Goal: Information Seeking & Learning: Learn about a topic

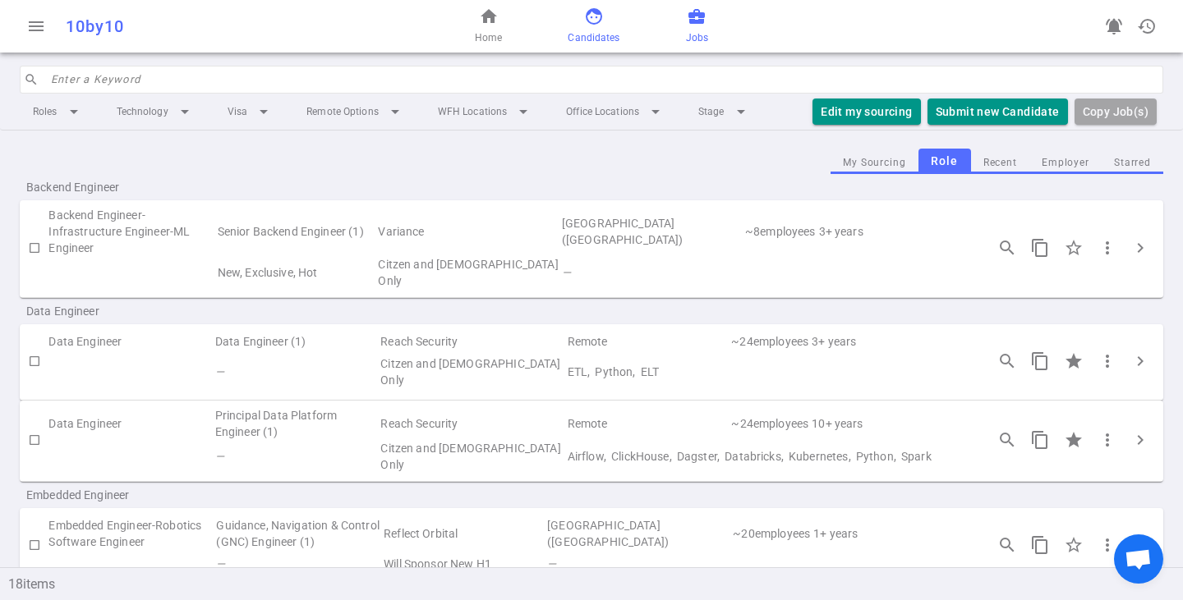
click at [588, 19] on span "face" at bounding box center [594, 17] width 20 height 20
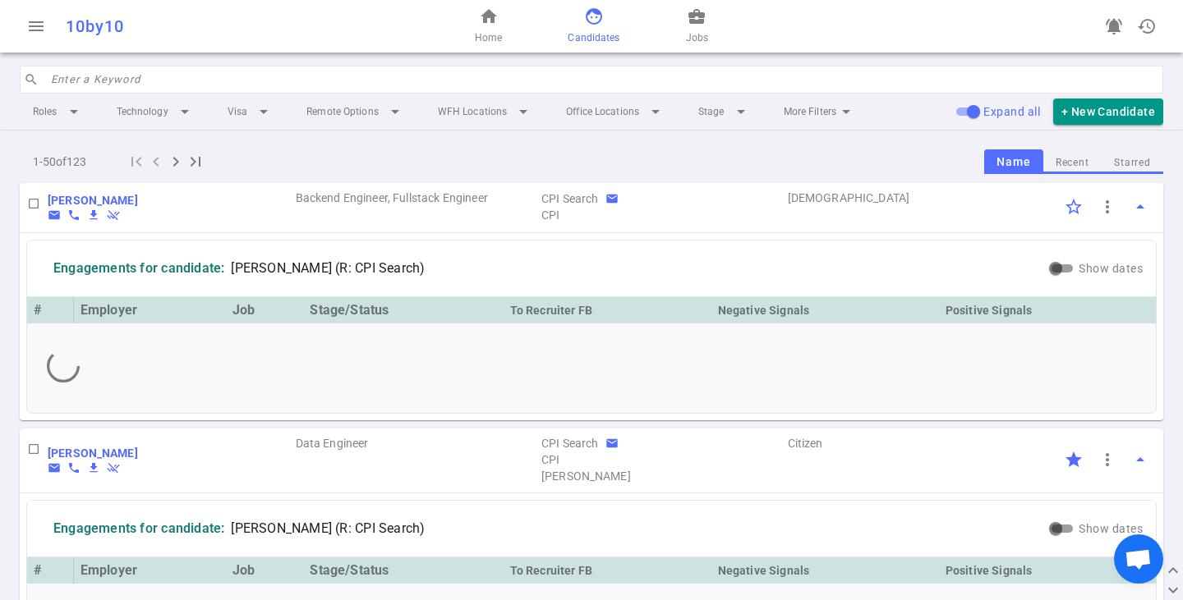
click at [144, 81] on input "search" at bounding box center [602, 80] width 1102 height 26
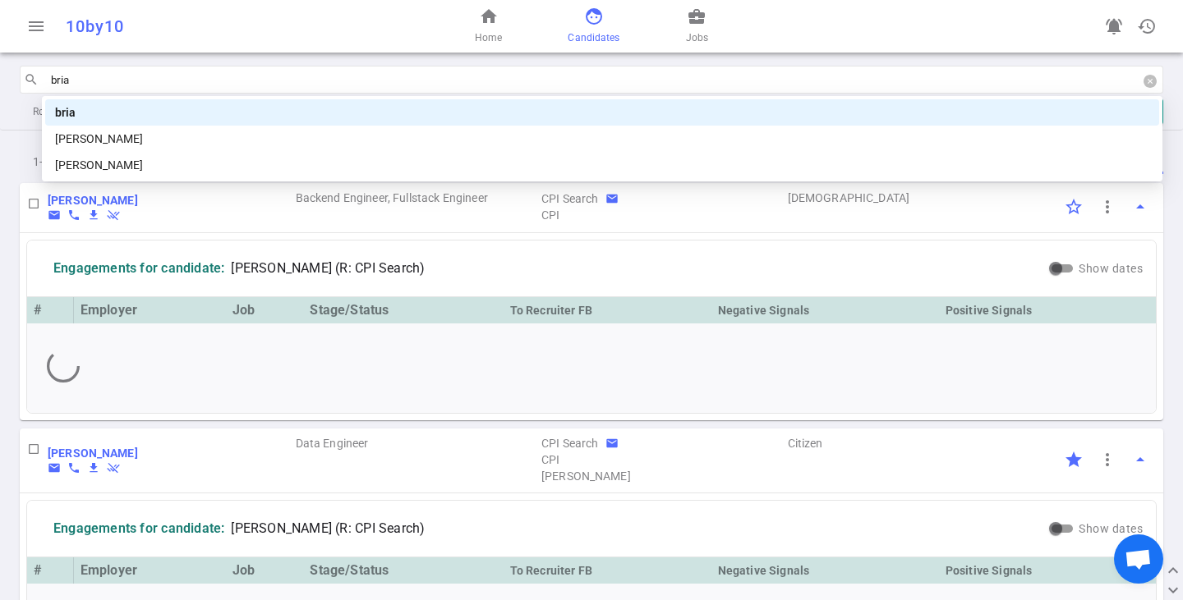
type input "[PERSON_NAME]"
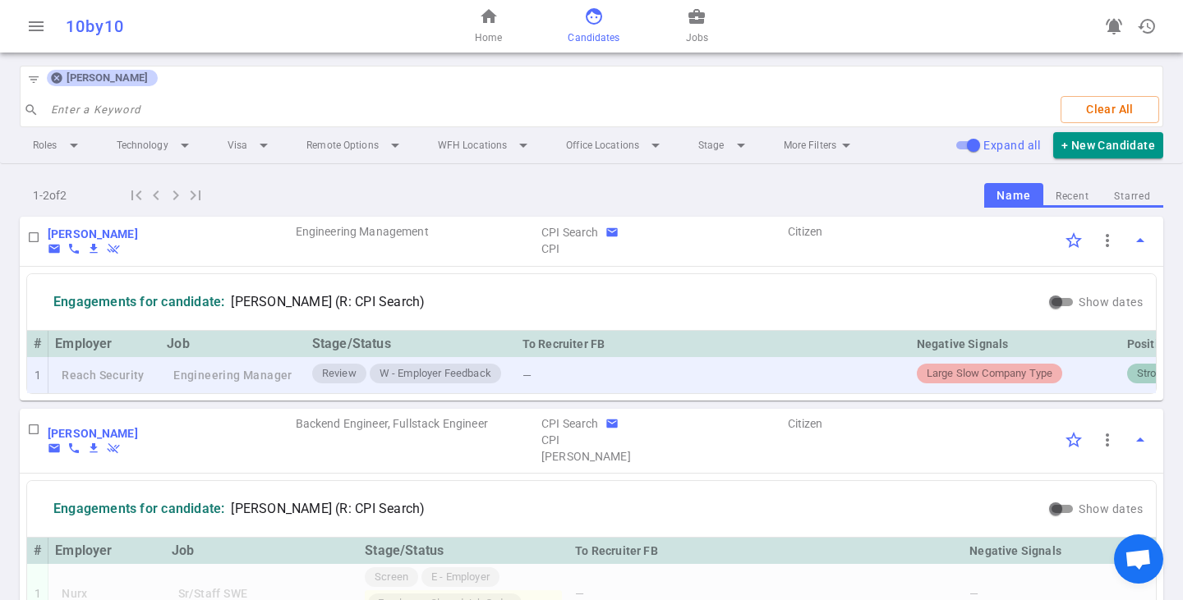
click at [420, 375] on span "W - Employer Feedback" at bounding box center [435, 374] width 125 height 16
click at [357, 376] on span "Review" at bounding box center [339, 374] width 48 height 16
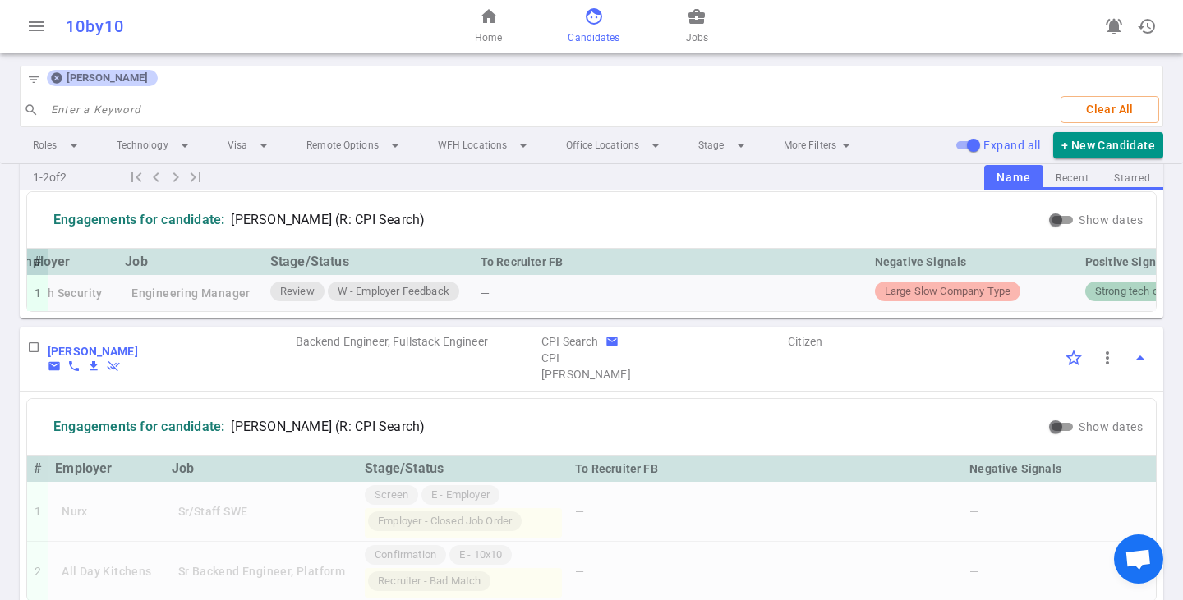
scroll to position [0, 578]
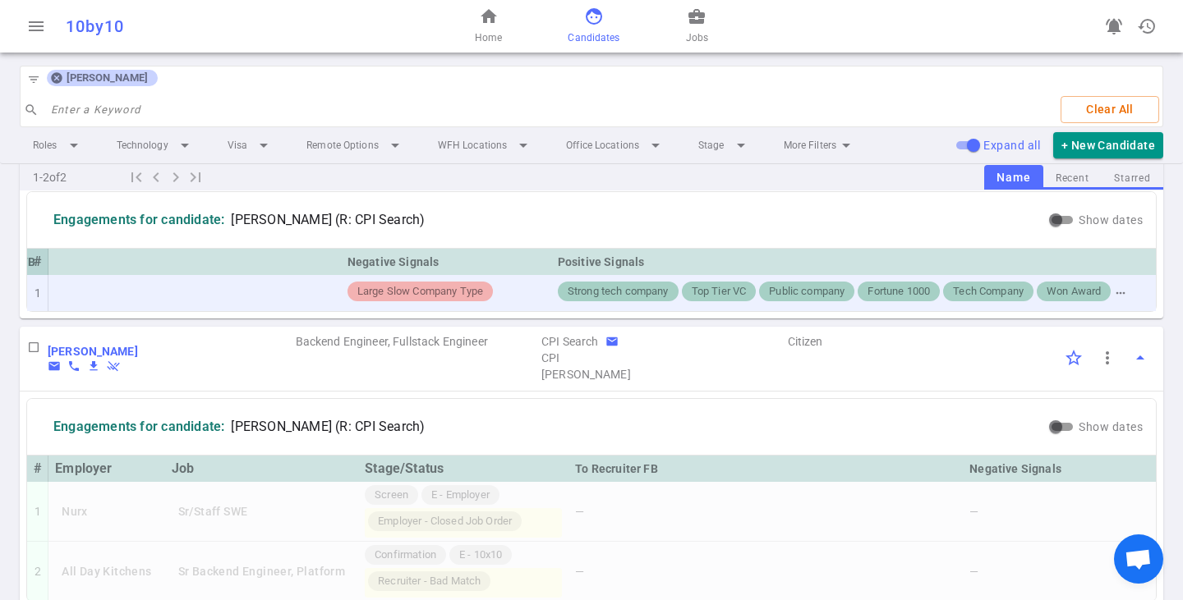
click at [429, 292] on span "Large Slow Company Type" at bounding box center [420, 292] width 139 height 16
click at [599, 298] on span "Strong tech company" at bounding box center [618, 292] width 114 height 16
click at [734, 299] on div "Top Tier VC" at bounding box center [719, 292] width 75 height 20
click at [861, 288] on span "Fortune 1000" at bounding box center [899, 292] width 76 height 16
click at [954, 289] on span "Tech Company" at bounding box center [988, 292] width 84 height 16
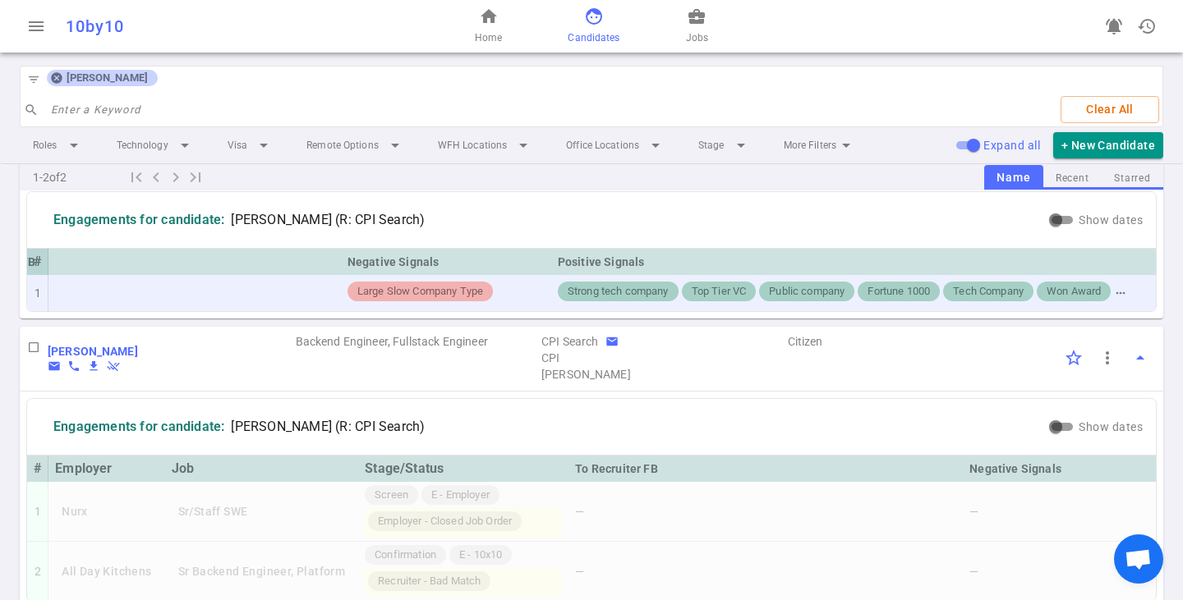
click at [1056, 289] on span "Won Award" at bounding box center [1073, 292] width 67 height 16
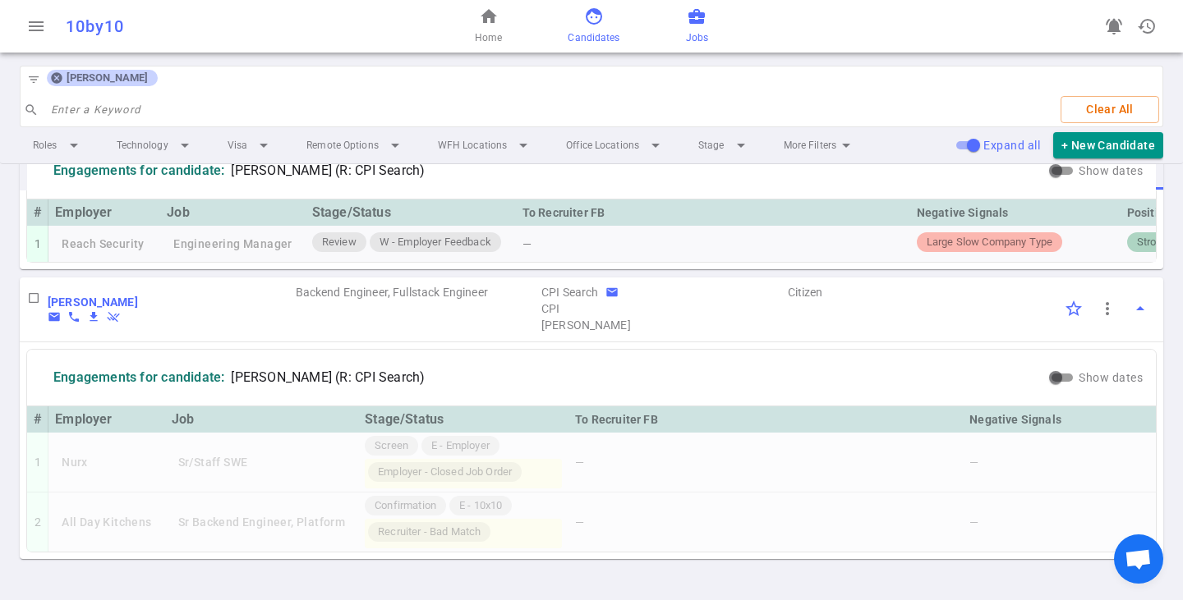
scroll to position [168, 0]
